Goal: Task Accomplishment & Management: Use online tool/utility

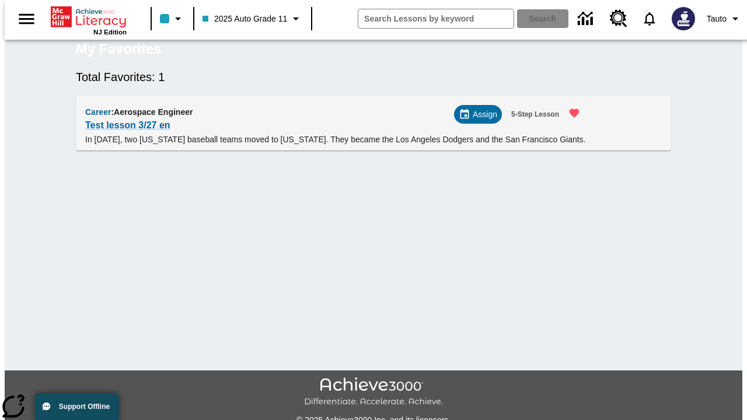
click at [483, 121] on span "Assign" at bounding box center [485, 115] width 25 height 12
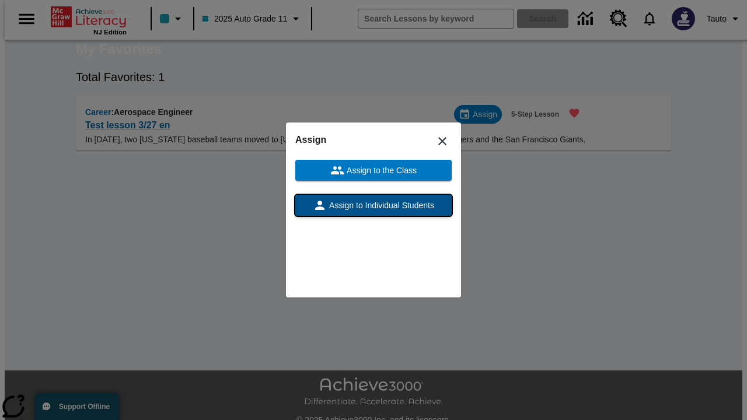
click at [374, 205] on span "Assign to Individual Students" at bounding box center [380, 206] width 107 height 12
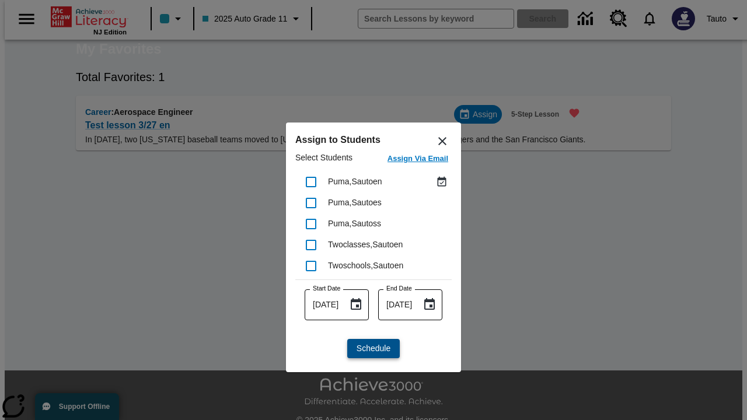
click at [311, 182] on input "checkbox" at bounding box center [311, 182] width 25 height 25
checkbox input "true"
click at [374, 348] on span "Schedule" at bounding box center [374, 349] width 34 height 12
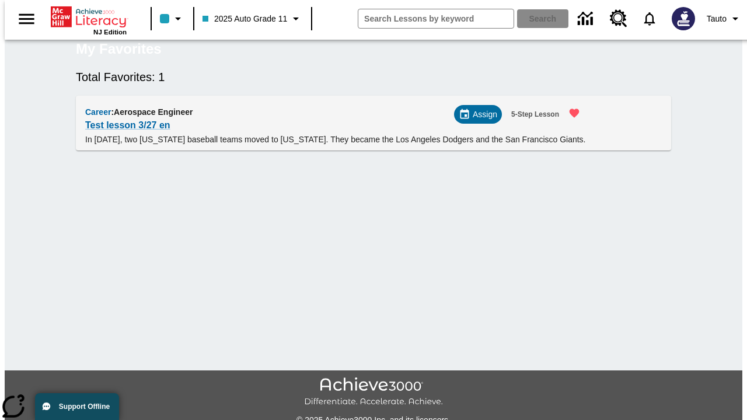
click at [482, 117] on span "Assign" at bounding box center [485, 115] width 25 height 12
